Goal: Task Accomplishment & Management: Use online tool/utility

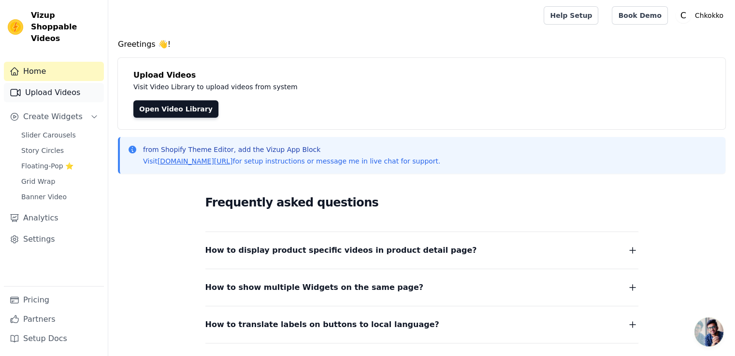
click at [74, 83] on link "Upload Videos" at bounding box center [54, 92] width 100 height 19
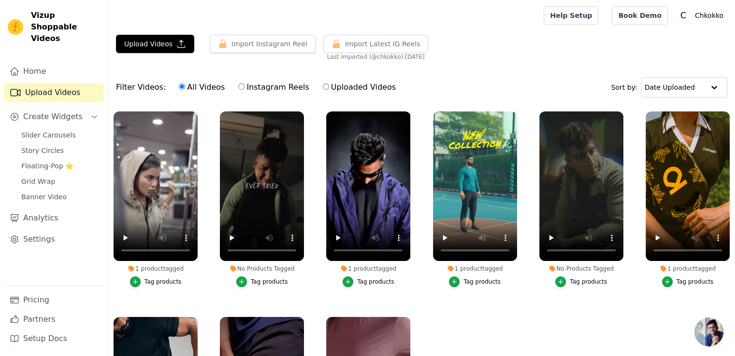
click at [360, 268] on div "1 product tagged" at bounding box center [368, 269] width 84 height 8
click at [362, 265] on div "1 product tagged" at bounding box center [368, 269] width 84 height 8
click at [281, 269] on div "No Products Tagged" at bounding box center [262, 269] width 84 height 8
click at [241, 281] on icon "button" at bounding box center [241, 282] width 7 height 7
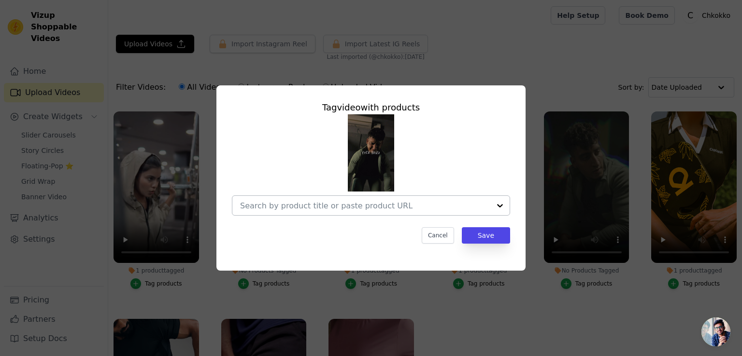
click at [359, 212] on div at bounding box center [365, 205] width 250 height 19
click at [291, 203] on input "No Products Tagged Tag video with products Option undefined, selected. Select i…" at bounding box center [365, 205] width 250 height 9
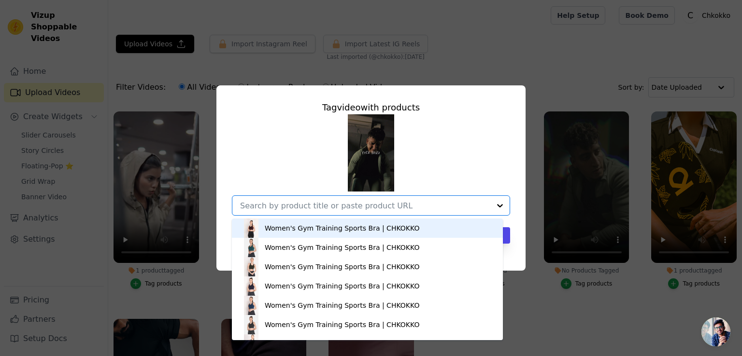
paste input "[URL][DOMAIN_NAME]"
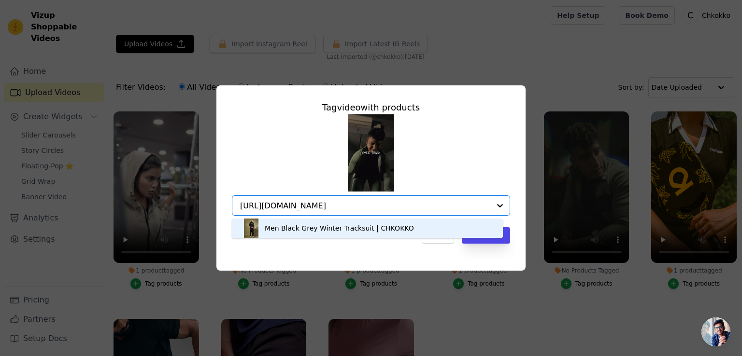
type input "[URL][DOMAIN_NAME]"
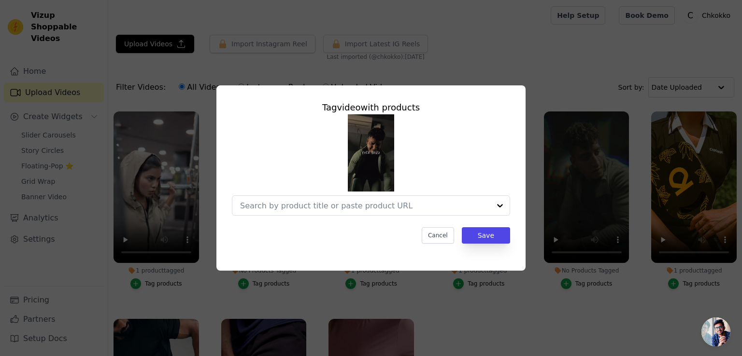
click at [493, 159] on div at bounding box center [371, 164] width 278 height 101
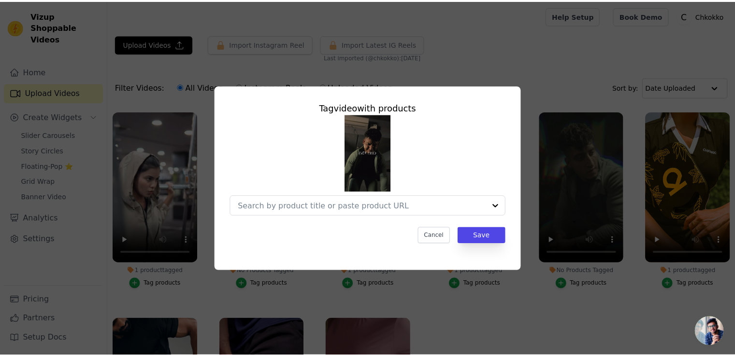
scroll to position [0, 0]
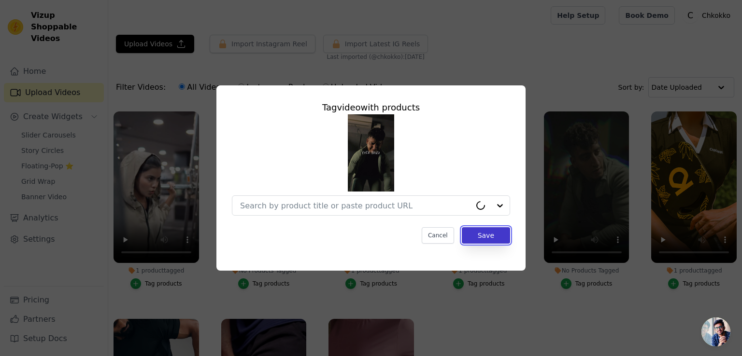
click at [483, 240] on button "Save" at bounding box center [486, 235] width 48 height 16
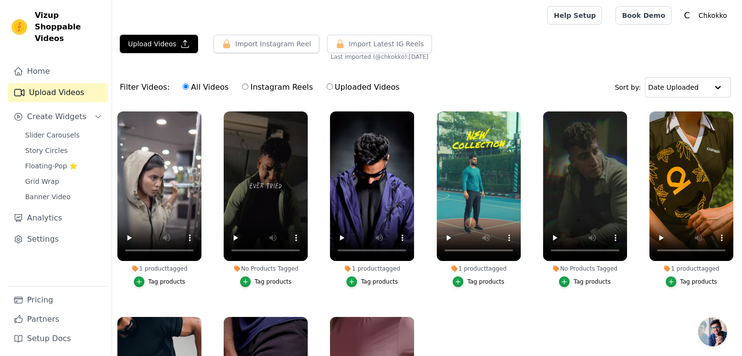
scroll to position [48, 0]
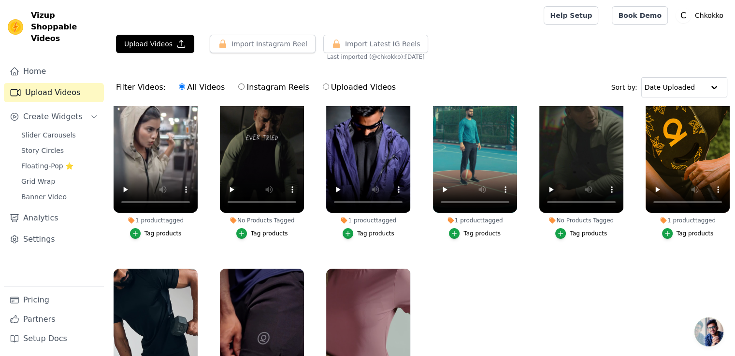
click at [261, 232] on div "Tag products" at bounding box center [269, 234] width 37 height 8
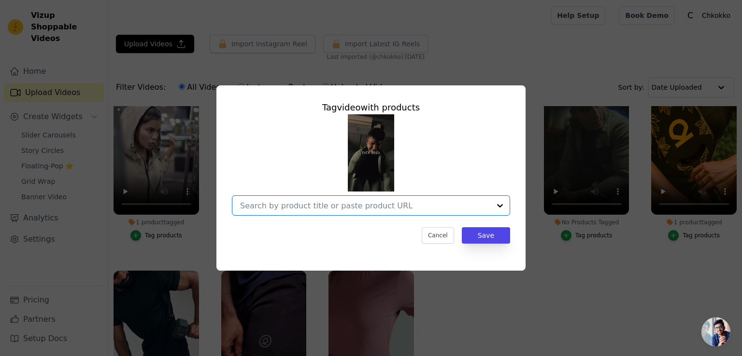
click at [336, 206] on input "No Products Tagged Tag video with products Option undefined, selected. Select i…" at bounding box center [365, 205] width 250 height 9
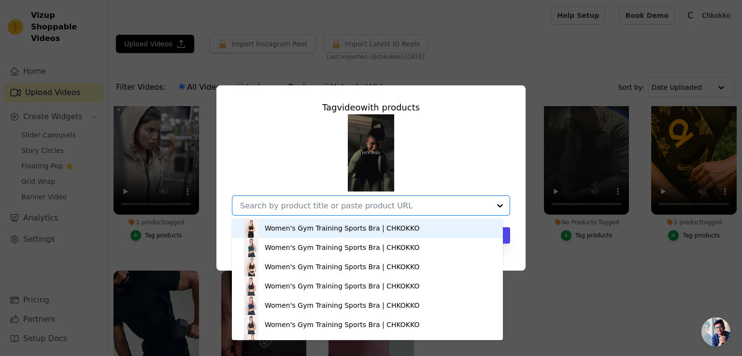
paste input "[URL][DOMAIN_NAME]"
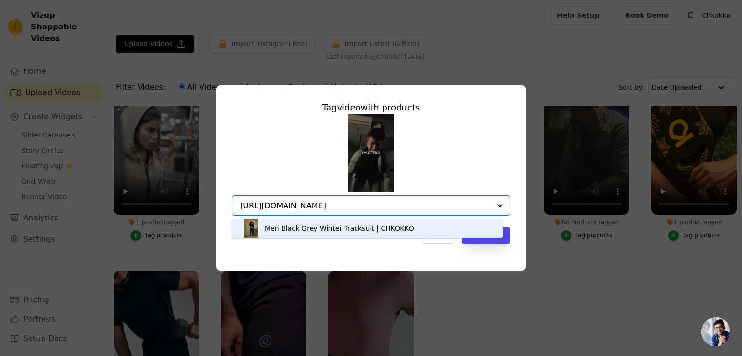
type input "[URL][DOMAIN_NAME]"
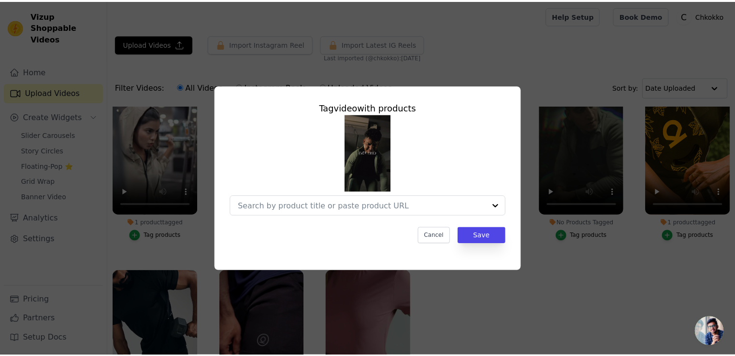
scroll to position [0, 0]
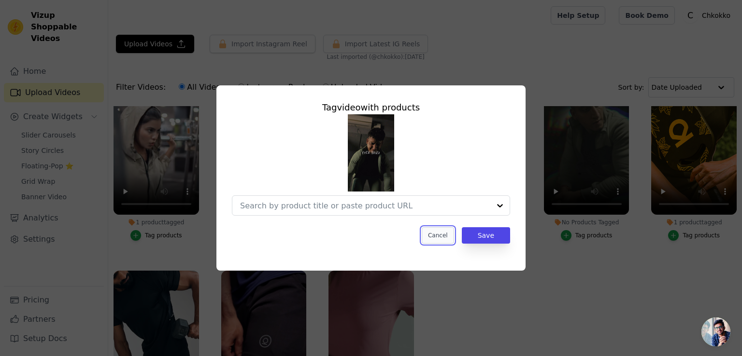
click at [438, 233] on button "Cancel" at bounding box center [438, 235] width 32 height 16
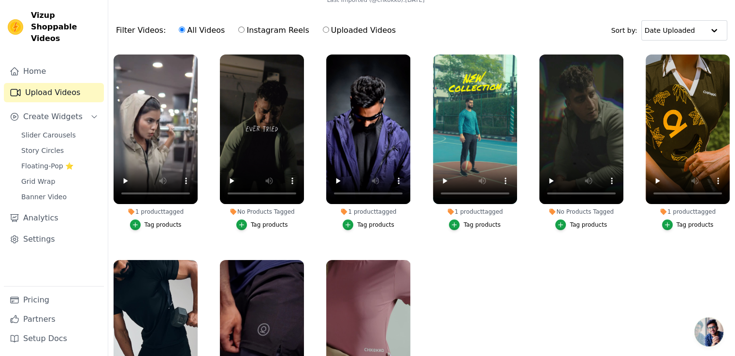
scroll to position [1, 0]
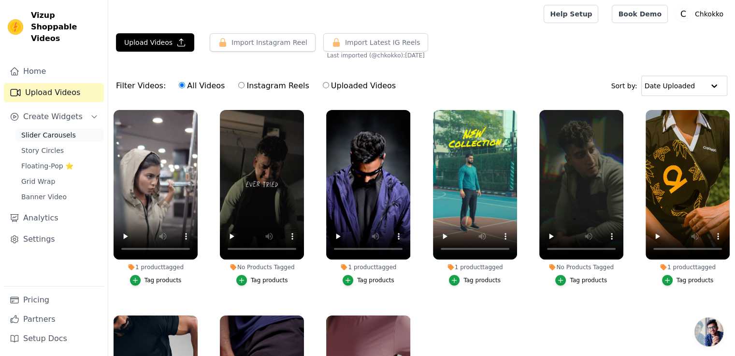
click at [45, 130] on span "Slider Carousels" at bounding box center [48, 135] width 55 height 10
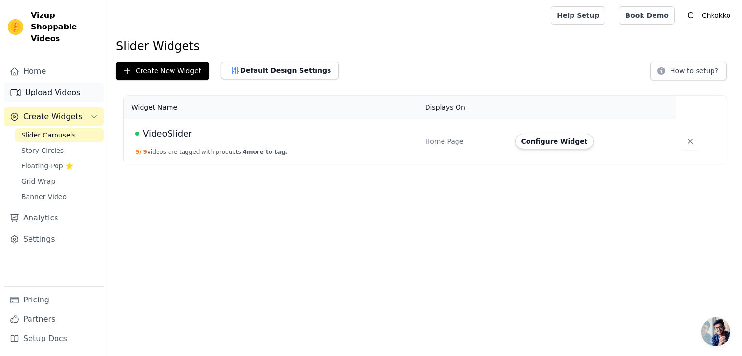
click at [35, 84] on link "Upload Videos" at bounding box center [54, 92] width 100 height 19
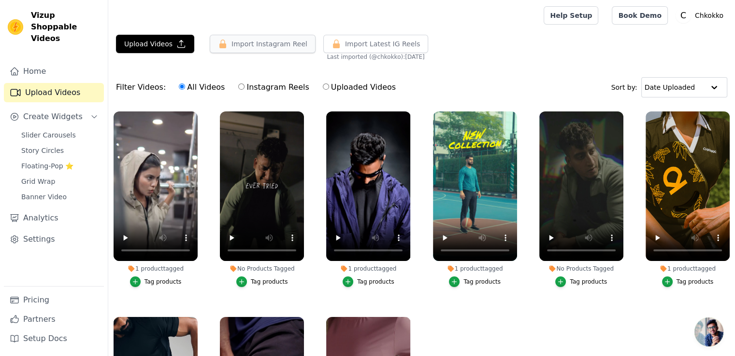
click at [260, 46] on button "Import Instagram Reel" at bounding box center [263, 44] width 106 height 18
click at [260, 268] on div "No Products Tagged" at bounding box center [262, 269] width 84 height 8
click at [479, 318] on ul "1 product tagged Tag products No Products Tagged Tag products 1 product tagged …" at bounding box center [421, 269] width 626 height 326
click at [268, 281] on div "Tag products" at bounding box center [269, 282] width 37 height 8
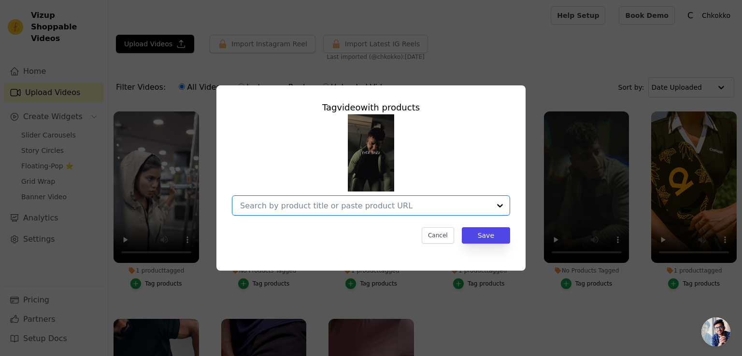
click at [412, 209] on input "No Products Tagged Tag video with products Option undefined, selected. Select i…" at bounding box center [365, 205] width 250 height 9
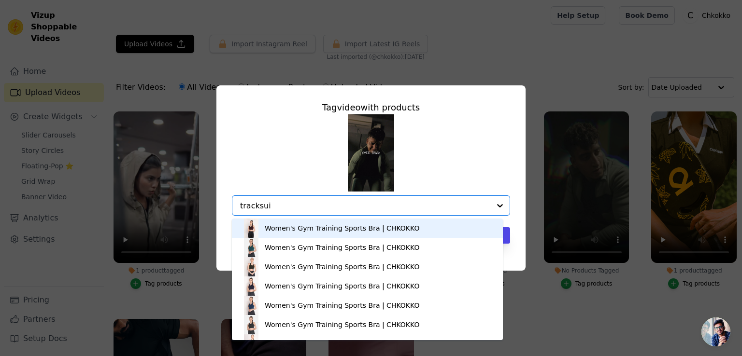
type input "tracksuit"
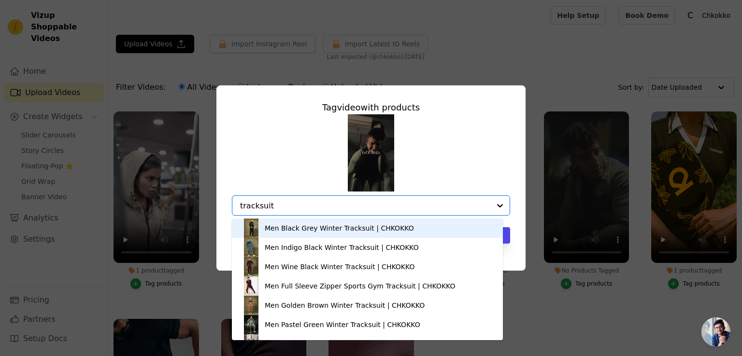
click at [383, 236] on div "Men Black Grey Winter Tracksuit | CHKOKKO" at bounding box center [368, 228] width 252 height 19
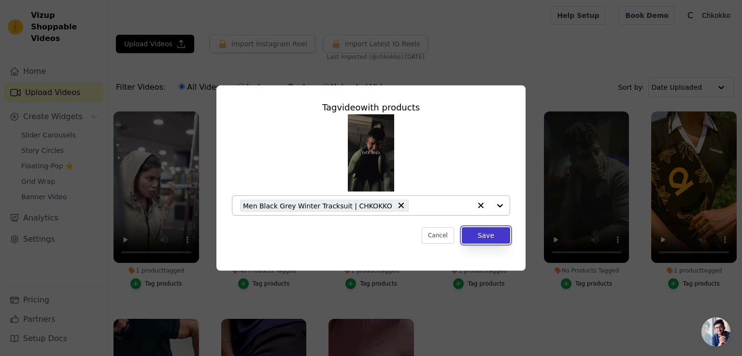
click at [487, 237] on button "Save" at bounding box center [486, 235] width 48 height 16
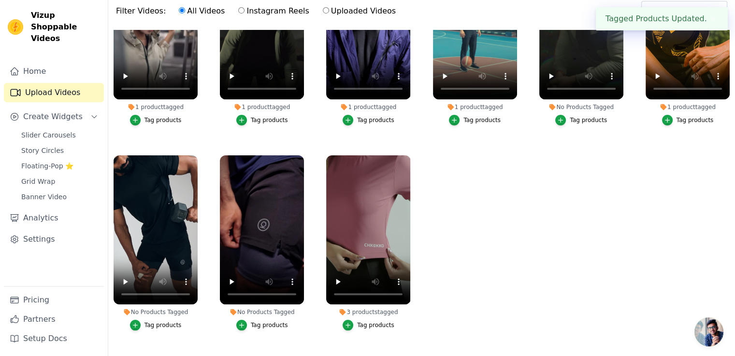
scroll to position [98, 0]
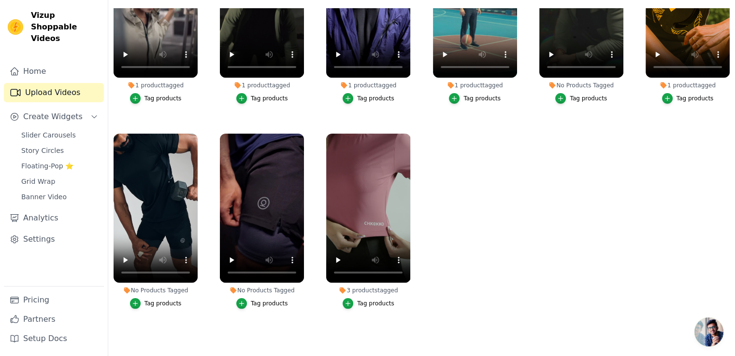
click at [168, 300] on div "Tag products" at bounding box center [162, 304] width 37 height 8
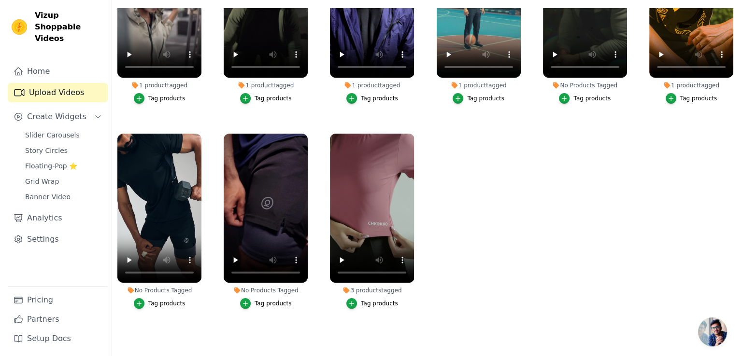
scroll to position [0, 0]
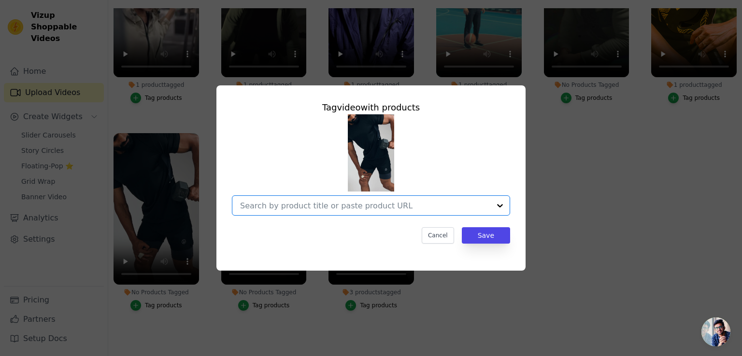
click at [328, 207] on input "No Products Tagged Tag video with products Option undefined, selected. Select i…" at bounding box center [365, 205] width 250 height 9
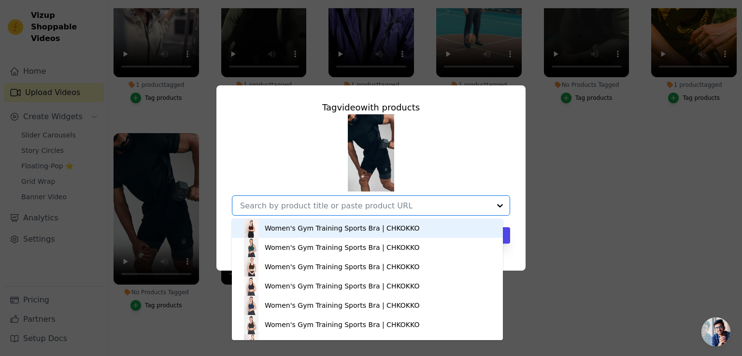
click at [329, 203] on input "No Products Tagged Tag video with products Women's Gym Training Sports Bra | CH…" at bounding box center [365, 205] width 250 height 9
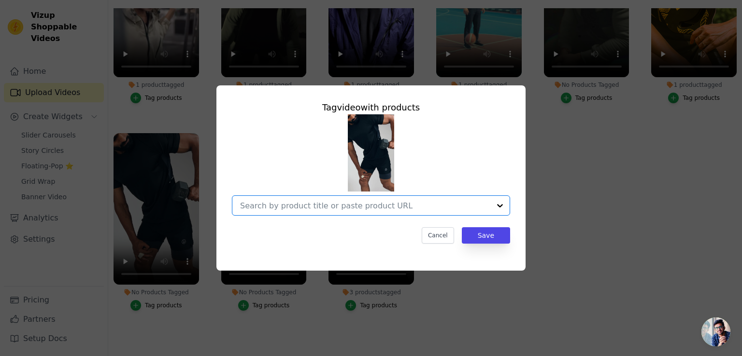
paste input "Men's Dry Fit Half Sleeve Gym T-Shirt Black"
type input "Men's Dry Fit Half Sleeve Gym T-Shirt Black"
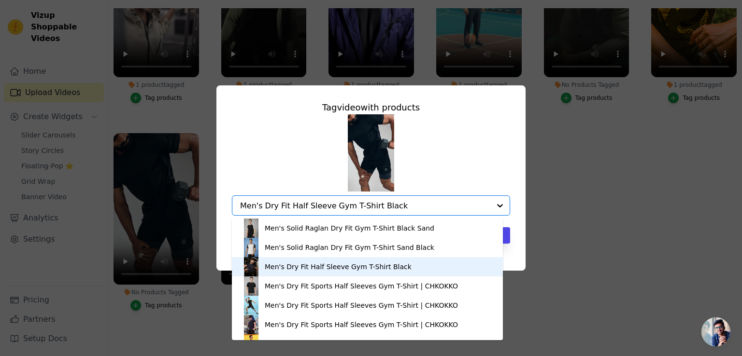
click at [323, 264] on div "Men's Dry Fit Half Sleeve Gym T-Shirt Black" at bounding box center [338, 267] width 147 height 10
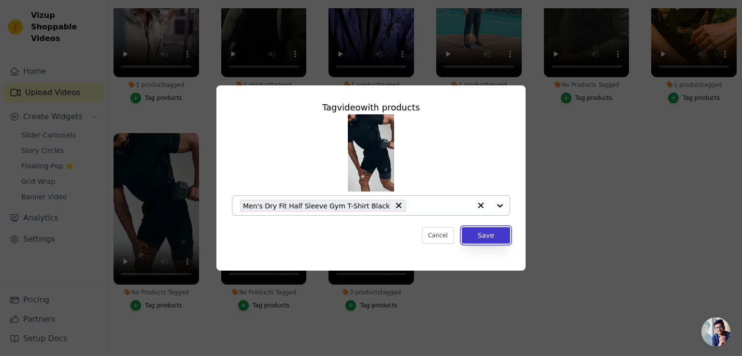
click at [485, 237] on button "Save" at bounding box center [486, 235] width 48 height 16
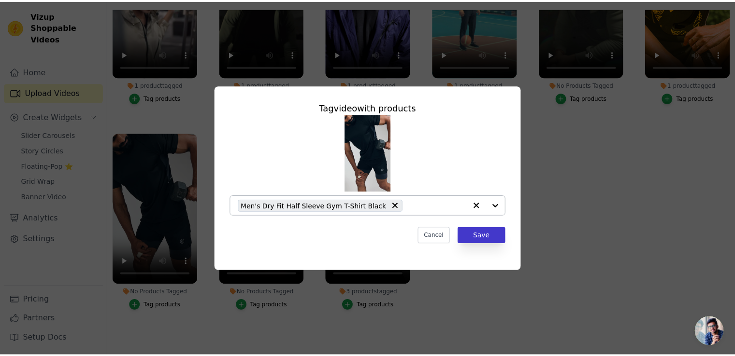
scroll to position [98, 0]
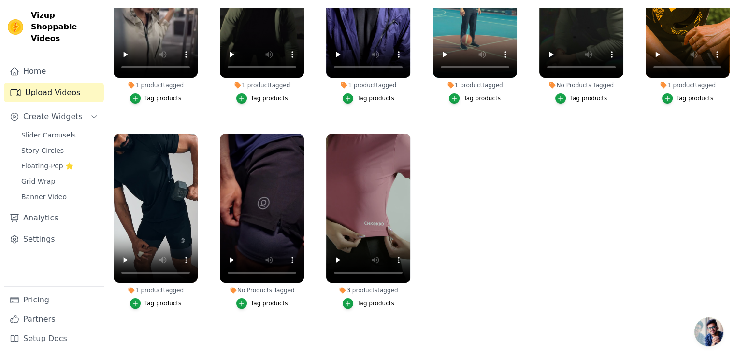
click at [257, 300] on div "Tag products" at bounding box center [269, 304] width 37 height 8
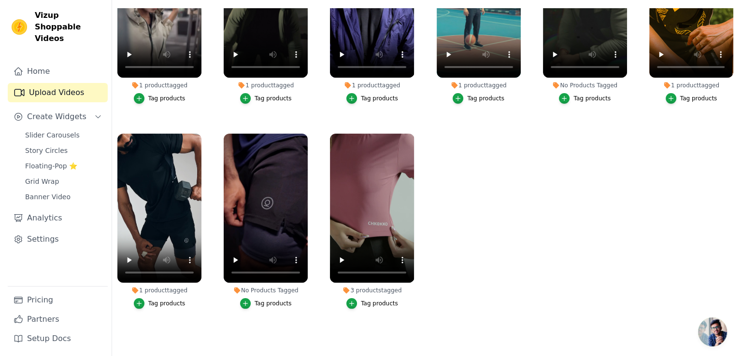
scroll to position [0, 0]
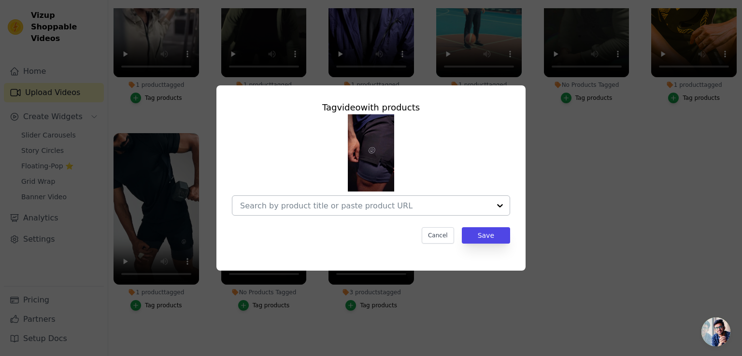
click at [331, 206] on input "No Products Tagged Tag video with products Cancel Save Tag products" at bounding box center [365, 205] width 250 height 9
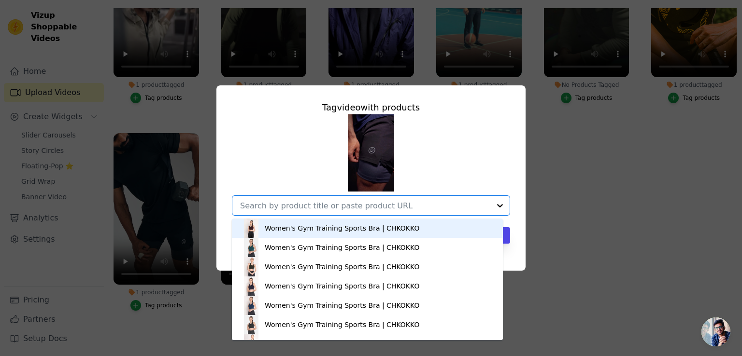
paste input "https://chkokko.com/products/men-running-sports-double-layered-shorts-with-pock…"
type input "https://chkokko.com/products/men-running-sports-double-layered-shorts-with-pock…"
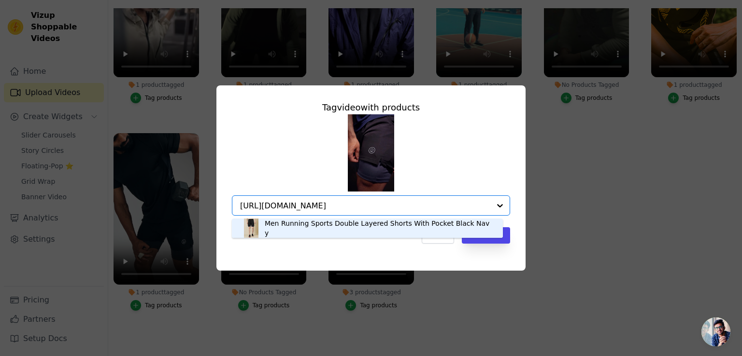
click at [361, 228] on div "Men Running Sports Double Layered Shorts With Pocket Black Navy" at bounding box center [379, 228] width 228 height 19
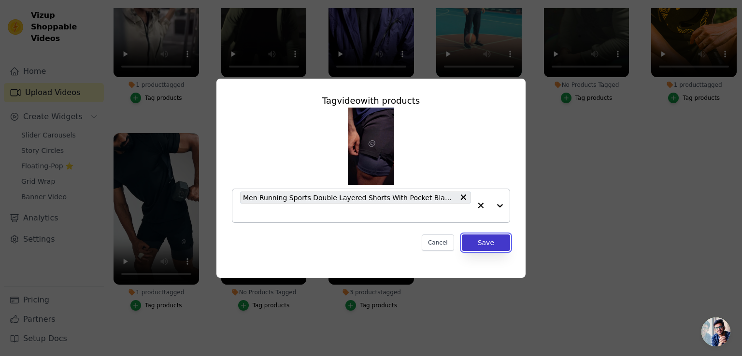
click at [487, 242] on button "Save" at bounding box center [486, 243] width 48 height 16
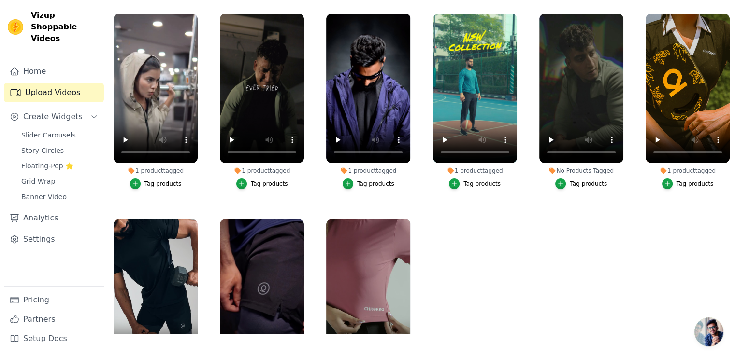
scroll to position [50, 0]
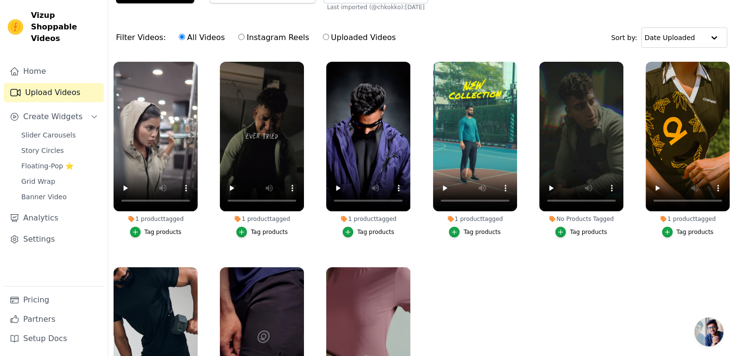
click at [554, 277] on ul "1 product tagged Tag products 1 product tagged Tag products 1 product tagged Ta…" at bounding box center [421, 220] width 626 height 326
click at [528, 284] on ul "1 product tagged Tag products 1 product tagged Tag products 1 product tagged Ta…" at bounding box center [421, 220] width 626 height 326
click at [617, 62] on icon "button" at bounding box center [620, 63] width 7 height 7
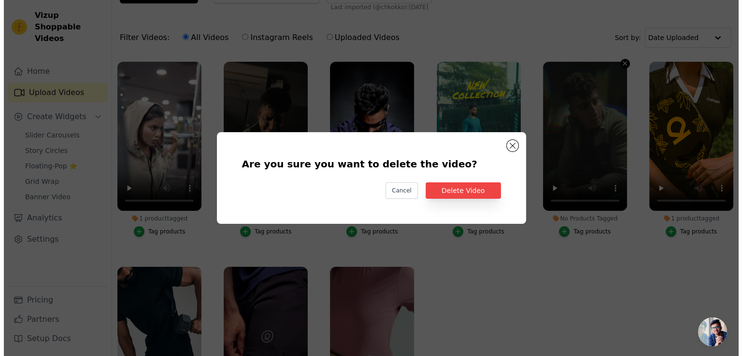
scroll to position [0, 0]
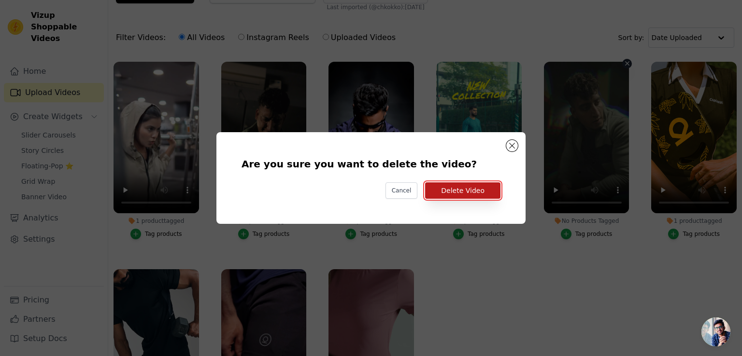
click at [483, 187] on button "Delete Video" at bounding box center [462, 191] width 75 height 16
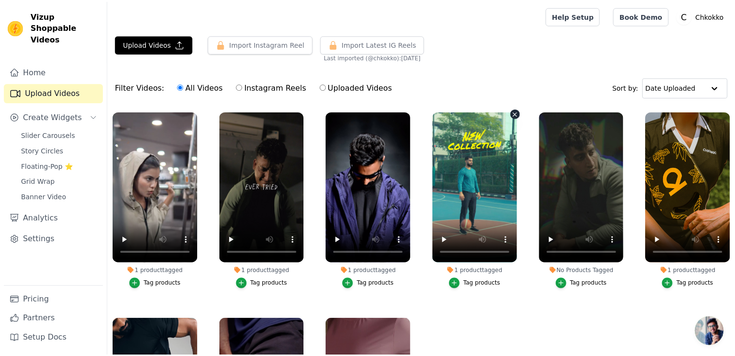
scroll to position [50, 0]
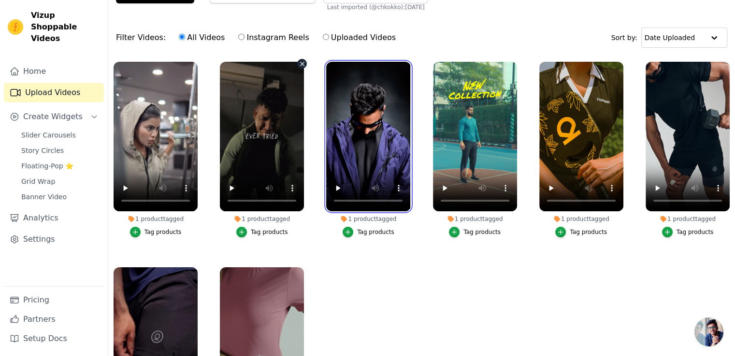
drag, startPoint x: 373, startPoint y: 127, endPoint x: 265, endPoint y: 120, distance: 108.4
click at [265, 120] on ul "1 product tagged Tag products 1 product tagged Tag products 1 product tagged Ta…" at bounding box center [421, 220] width 626 height 326
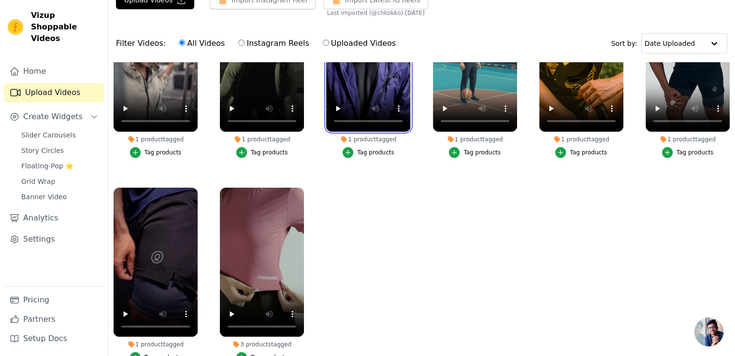
scroll to position [0, 0]
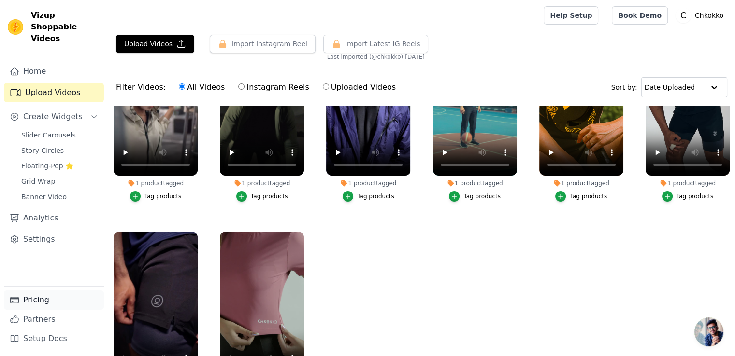
click at [35, 298] on link "Pricing" at bounding box center [54, 300] width 100 height 19
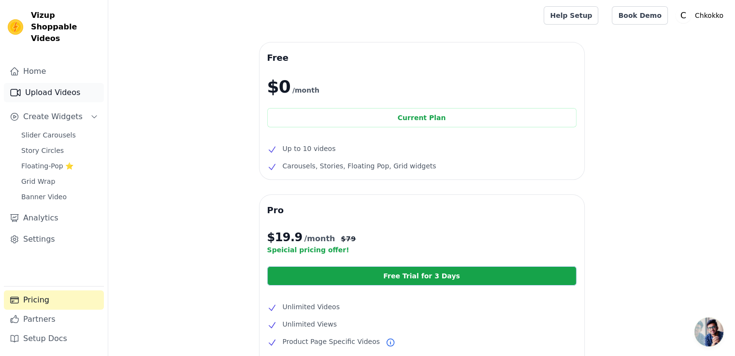
click at [54, 83] on link "Upload Videos" at bounding box center [54, 92] width 100 height 19
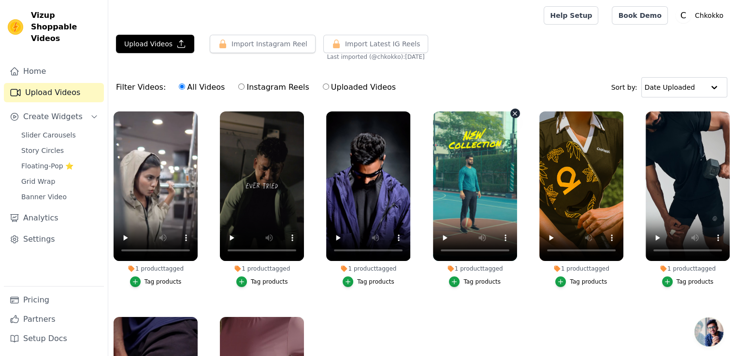
drag, startPoint x: 511, startPoint y: 114, endPoint x: 456, endPoint y: 176, distance: 83.5
click at [456, 176] on div at bounding box center [475, 187] width 84 height 150
